Goal: Task Accomplishment & Management: Manage account settings

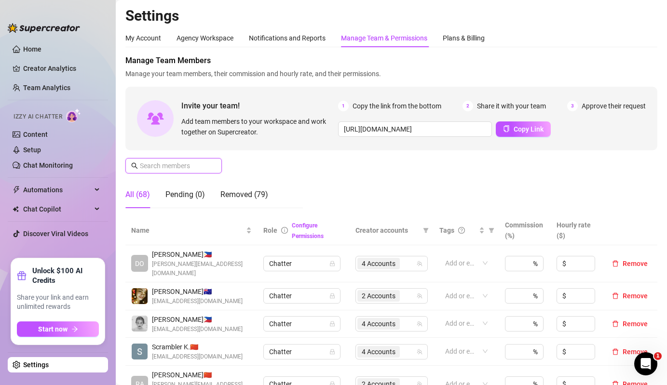
click at [198, 171] on input "text" at bounding box center [174, 166] width 68 height 11
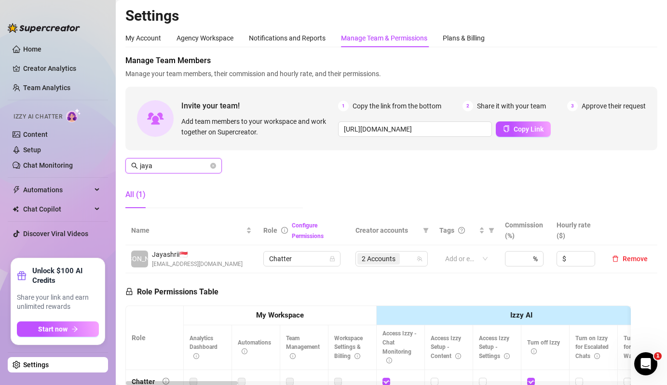
type input "jaya"
click at [401, 267] on td "2 Accounts" at bounding box center [391, 259] width 84 height 28
click at [407, 256] on div "2 Accounts" at bounding box center [386, 258] width 58 height 13
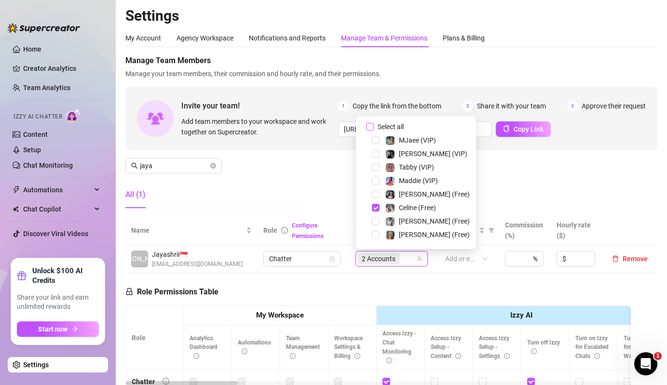
click at [399, 124] on span "Select all" at bounding box center [391, 126] width 34 height 11
click at [374, 124] on input "Select all" at bounding box center [370, 127] width 8 height 8
click at [399, 124] on span "Select all" at bounding box center [391, 126] width 34 height 11
click at [374, 124] on input "Select all" at bounding box center [370, 127] width 8 height 8
checkbox input "false"
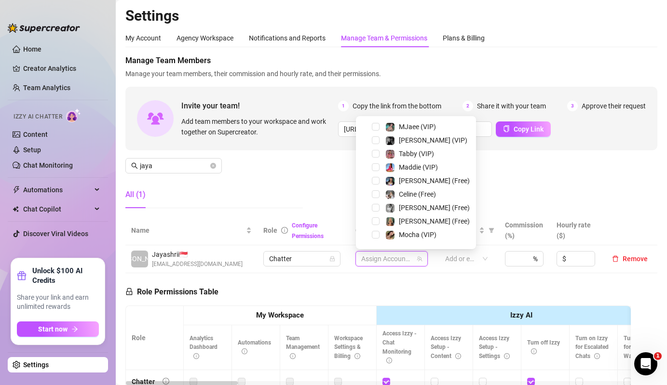
scroll to position [31, 0]
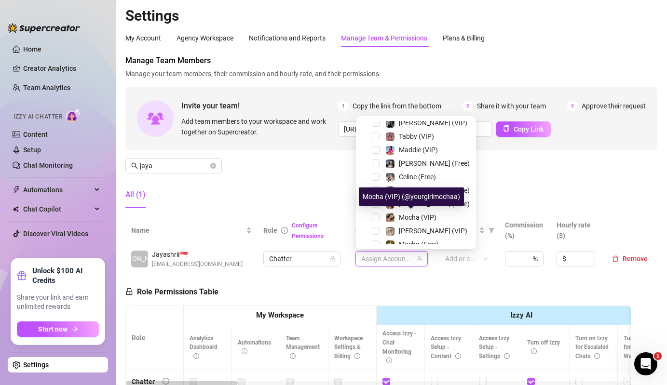
click at [410, 205] on div "Mocha (VIP) (@yourgirlmochaa)" at bounding box center [411, 197] width 105 height 18
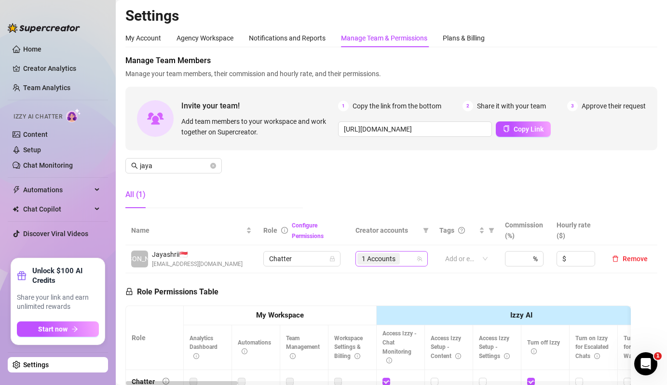
click at [402, 253] on input "search" at bounding box center [403, 259] width 2 height 12
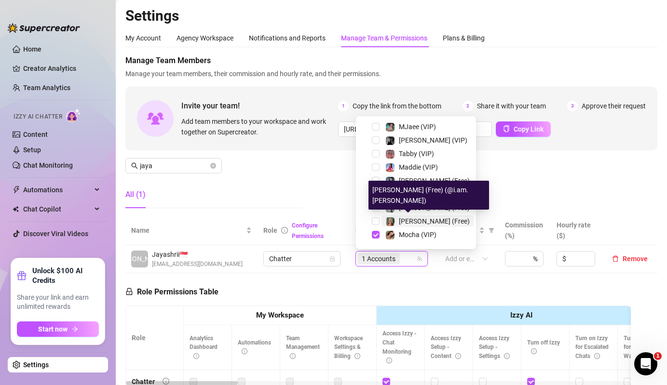
click at [408, 221] on span "[PERSON_NAME] (Free)" at bounding box center [434, 221] width 71 height 8
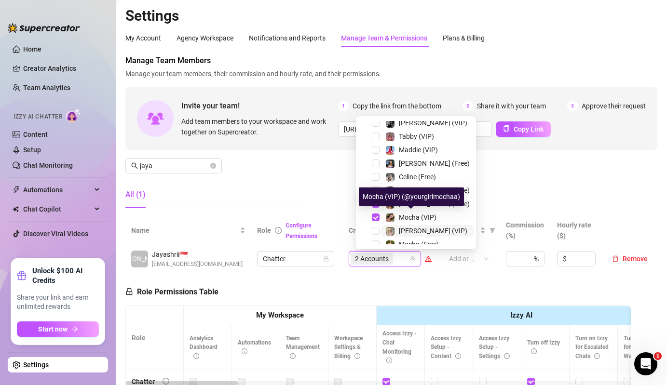
click at [403, 230] on span "[PERSON_NAME] (VIP)" at bounding box center [433, 231] width 68 height 8
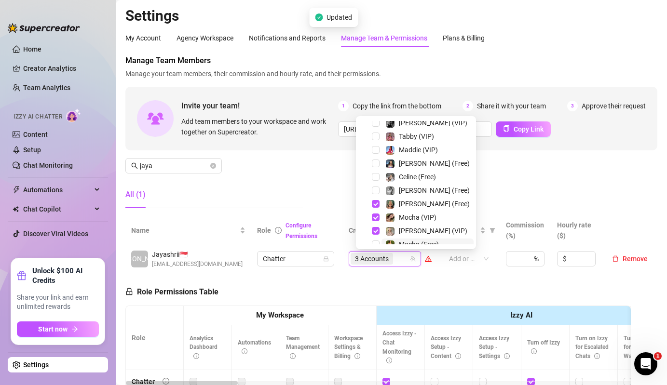
click at [400, 242] on span "Mocha (Free)" at bounding box center [419, 245] width 40 height 8
click at [240, 166] on div "Manage Team Members Manage your team members, their commission and hourly rate,…" at bounding box center [391, 135] width 532 height 161
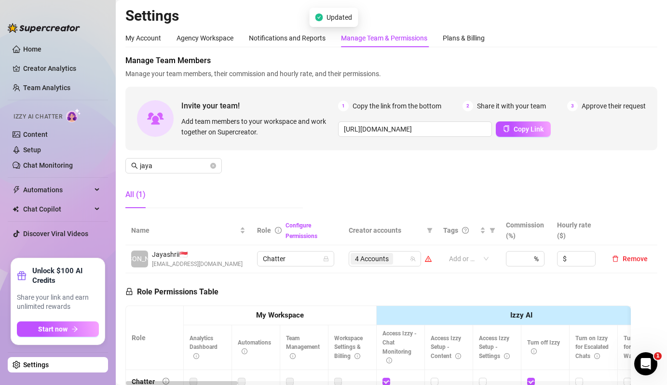
click at [391, 267] on td "4 Accounts" at bounding box center [390, 259] width 94 height 28
click at [395, 264] on span "4 Accounts" at bounding box center [379, 259] width 34 height 11
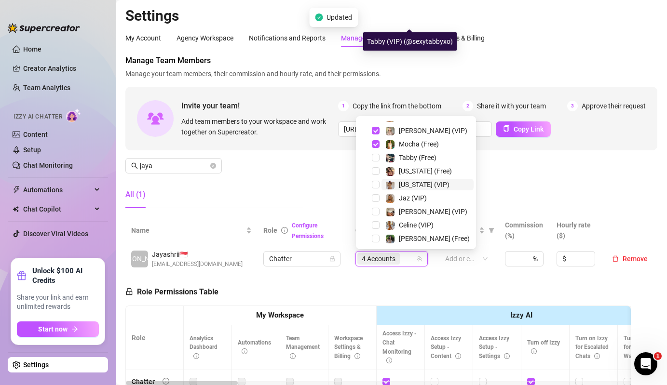
scroll to position [147, 0]
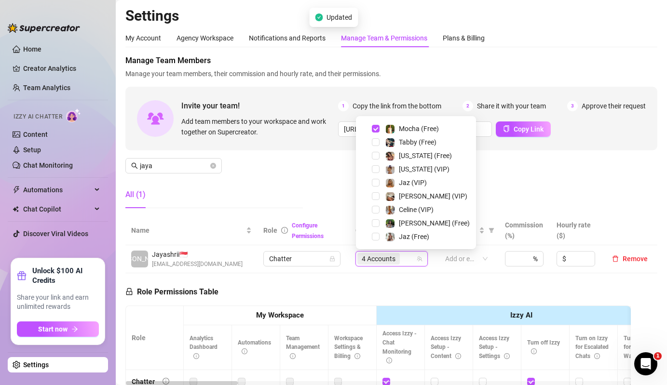
click at [301, 171] on div "Manage Team Members Manage your team members, their commission and hourly rate,…" at bounding box center [391, 135] width 532 height 161
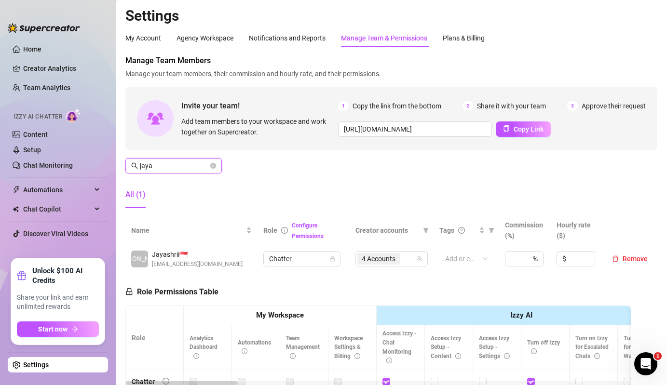
click at [164, 161] on input "jaya" at bounding box center [174, 166] width 68 height 11
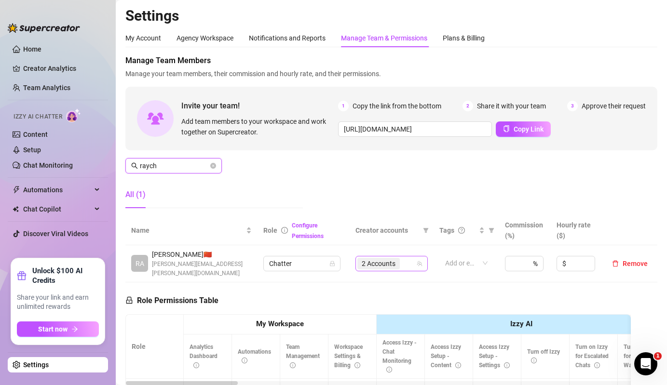
click at [368, 258] on span "2 Accounts" at bounding box center [379, 263] width 34 height 11
type input "raych"
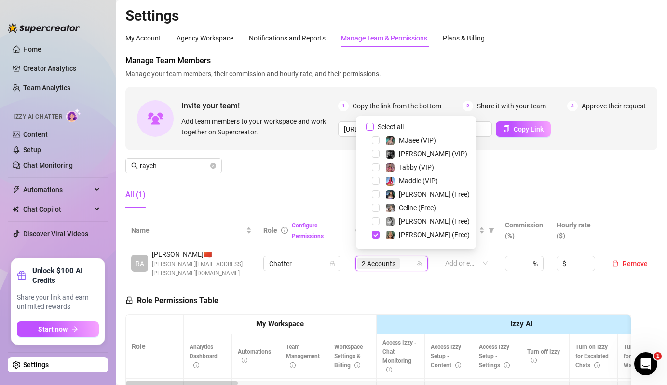
click at [384, 128] on span "Select all" at bounding box center [391, 126] width 34 height 11
click at [374, 128] on input "Select all" at bounding box center [370, 127] width 8 height 8
click at [384, 128] on span "Select all" at bounding box center [391, 126] width 34 height 11
click at [374, 128] on input "Select all" at bounding box center [370, 127] width 8 height 8
checkbox input "false"
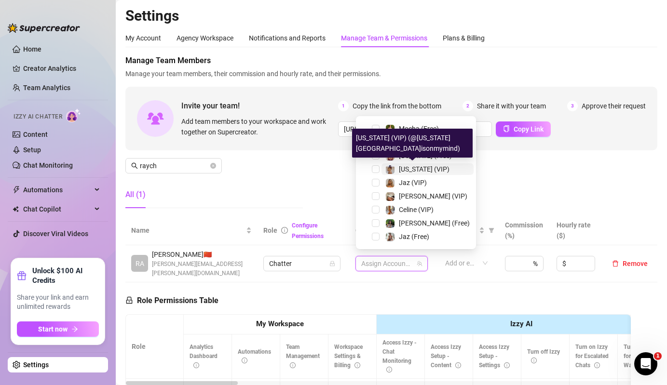
click at [401, 167] on span "[US_STATE] (VIP)" at bounding box center [424, 169] width 51 height 8
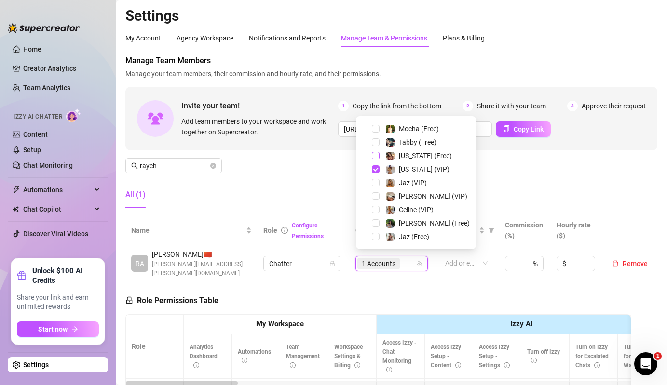
click at [372, 157] on span "Select tree node" at bounding box center [376, 156] width 8 height 8
